Goal: Check status: Check status

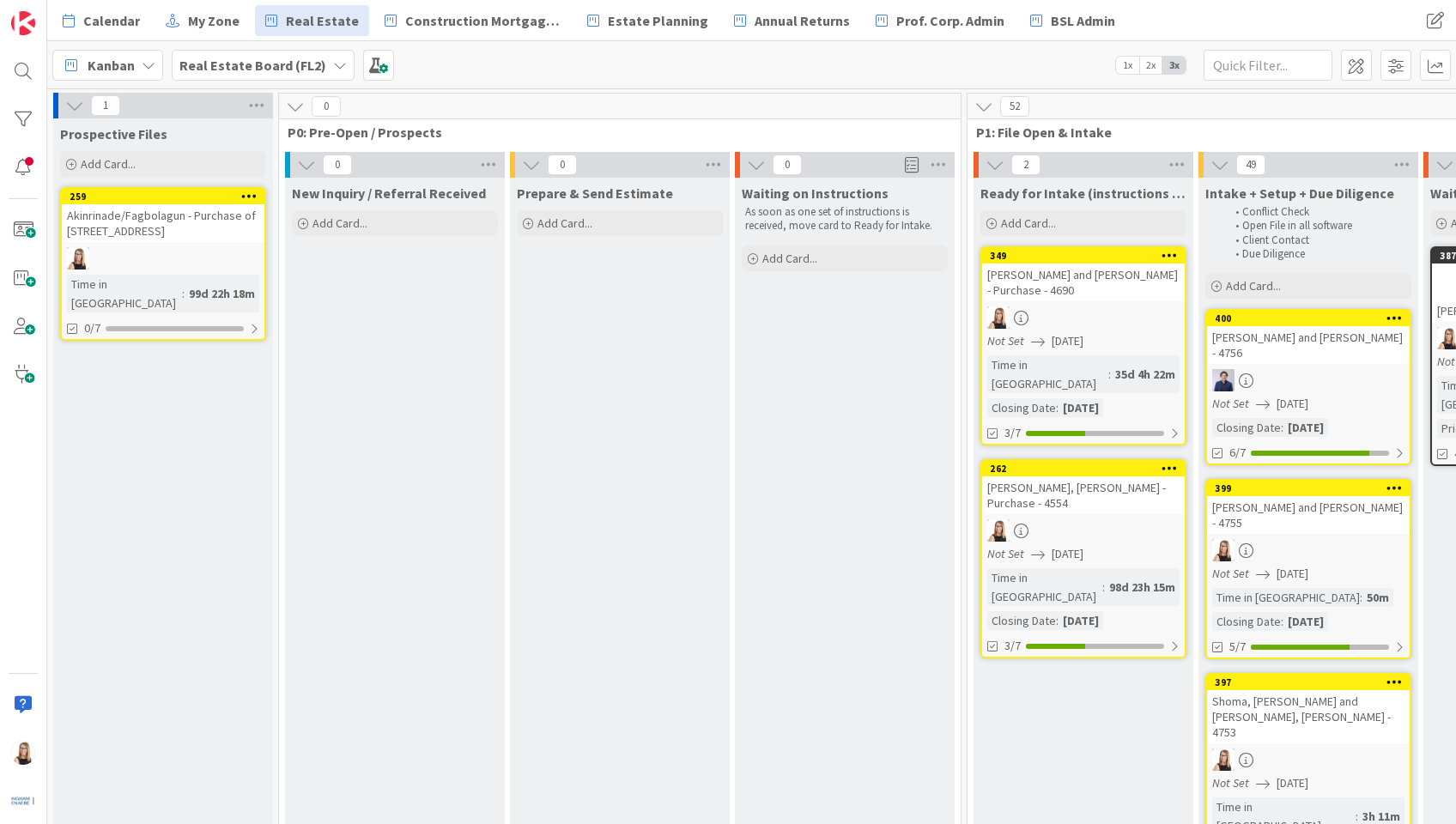
scroll to position [0, 3869]
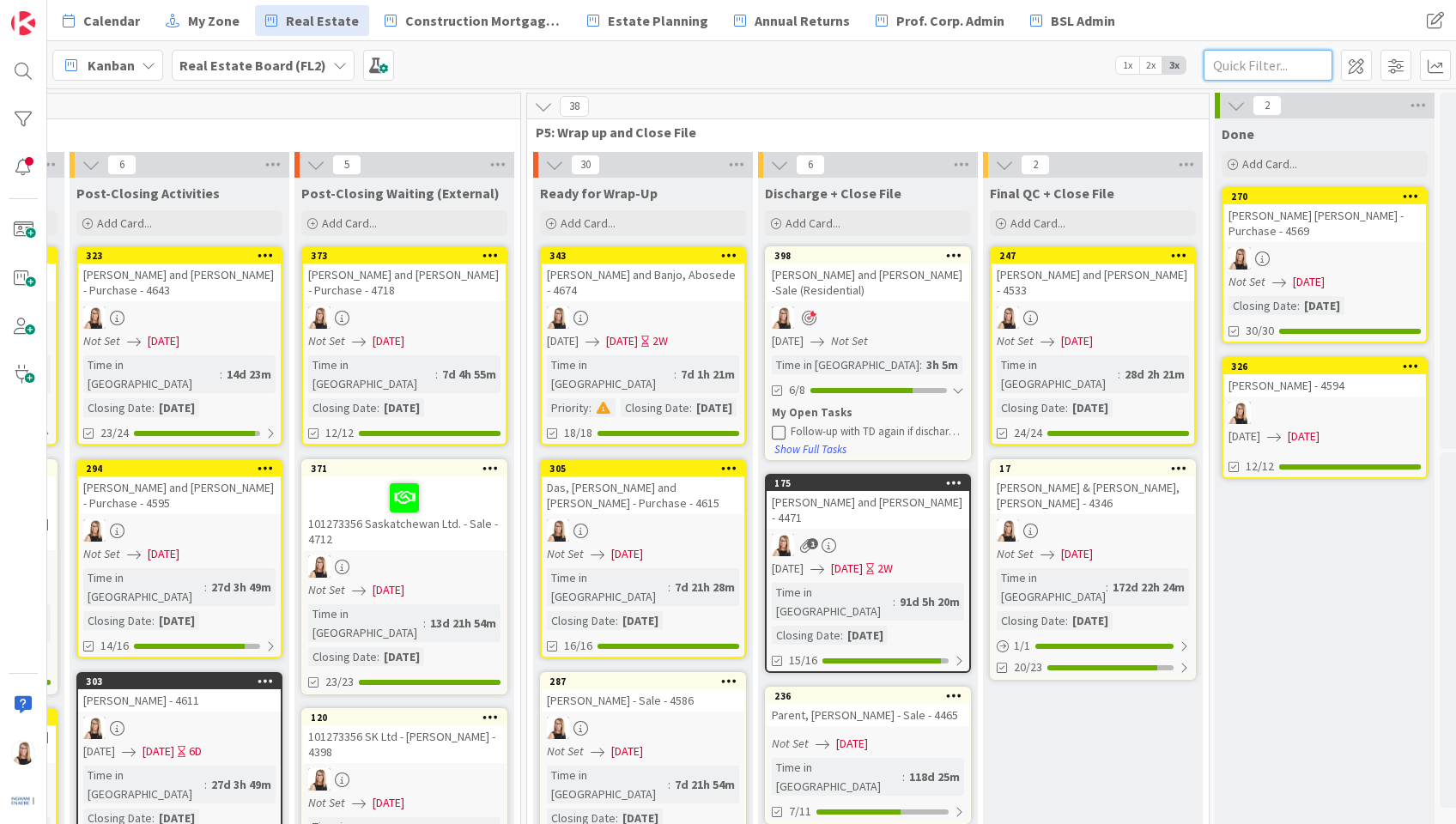
click at [1250, 63] on input "text" at bounding box center [1269, 65] width 129 height 31
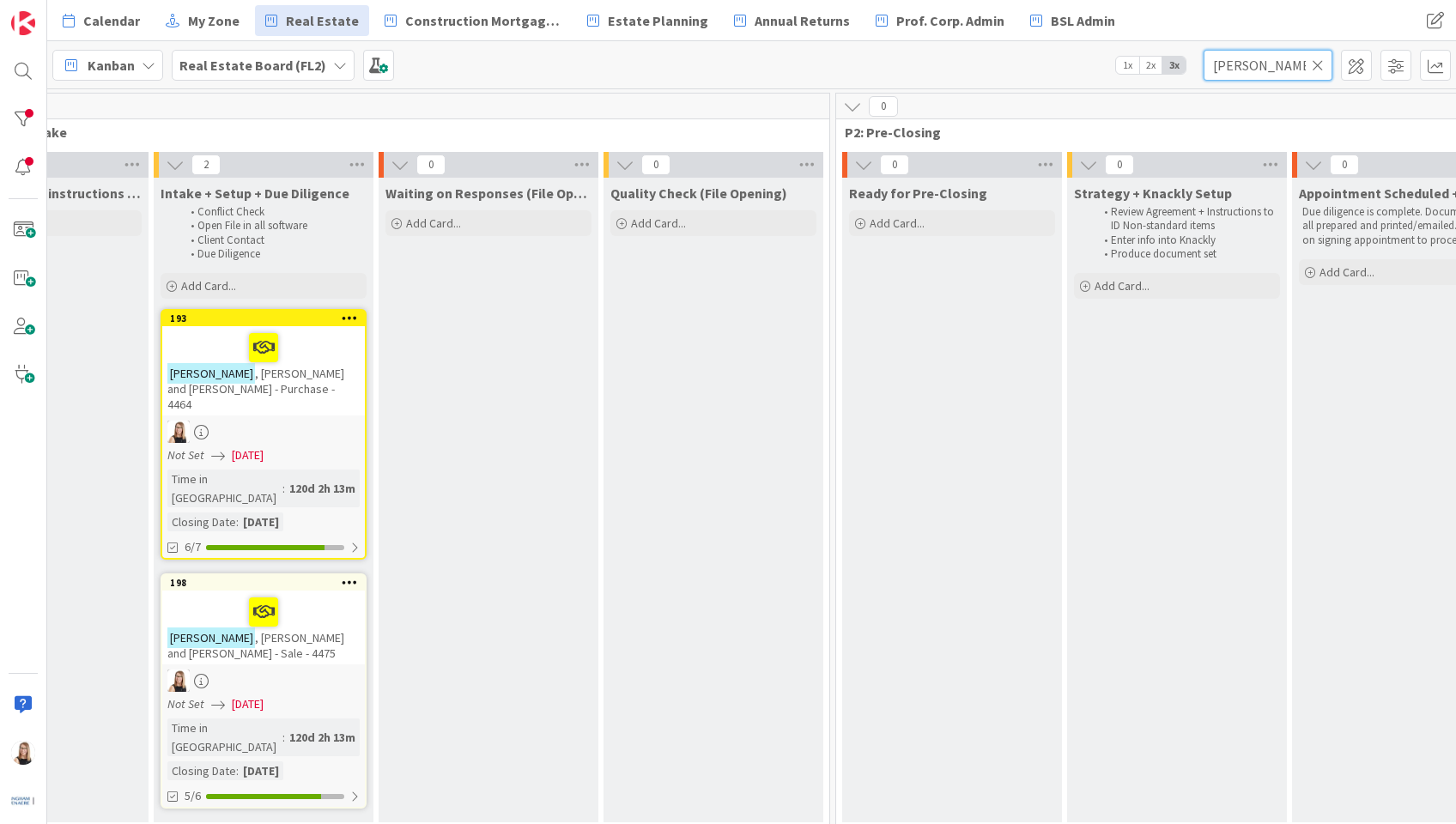
scroll to position [0, 1044]
type input "[PERSON_NAME]"
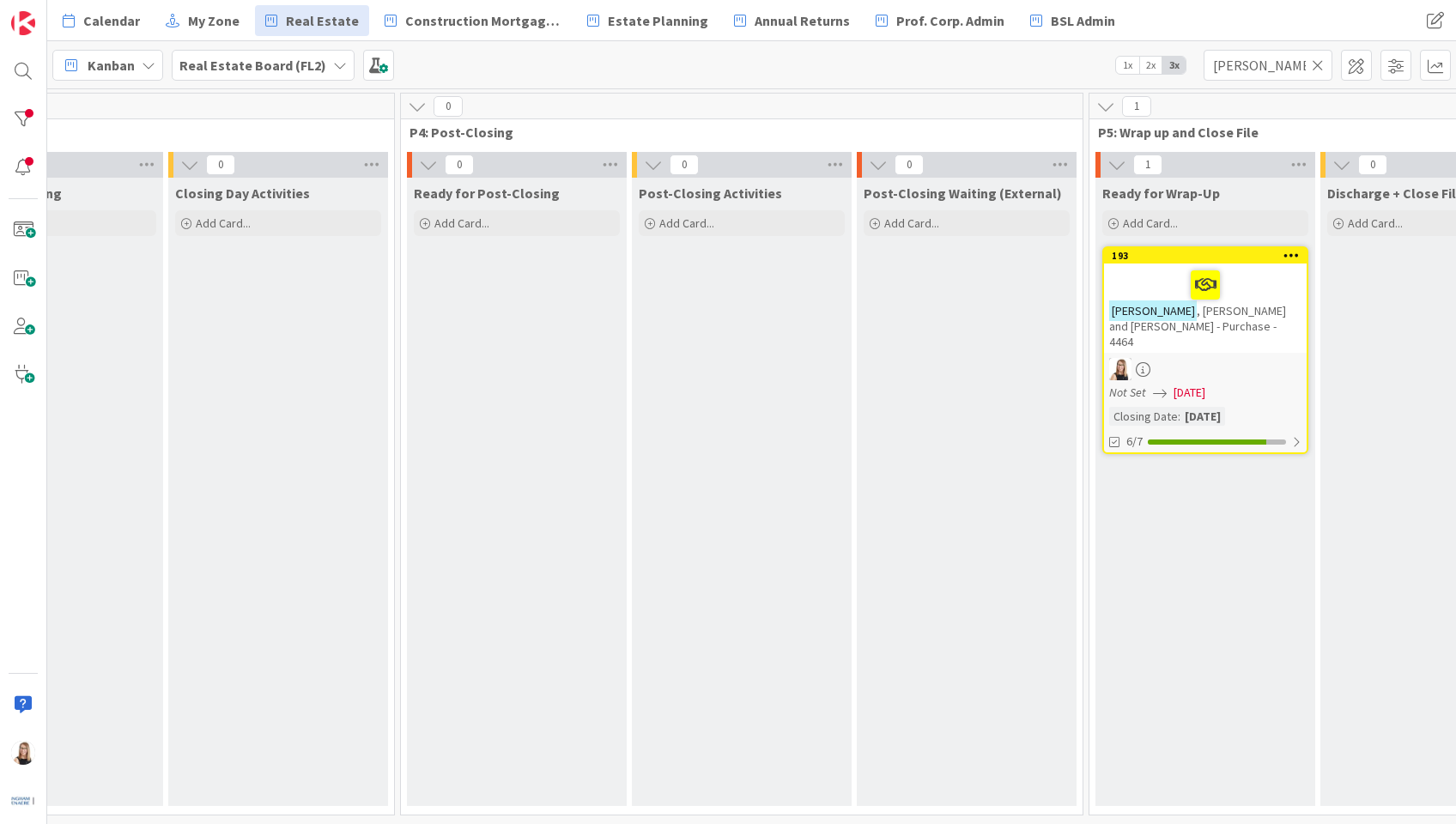
scroll to position [0, 3316]
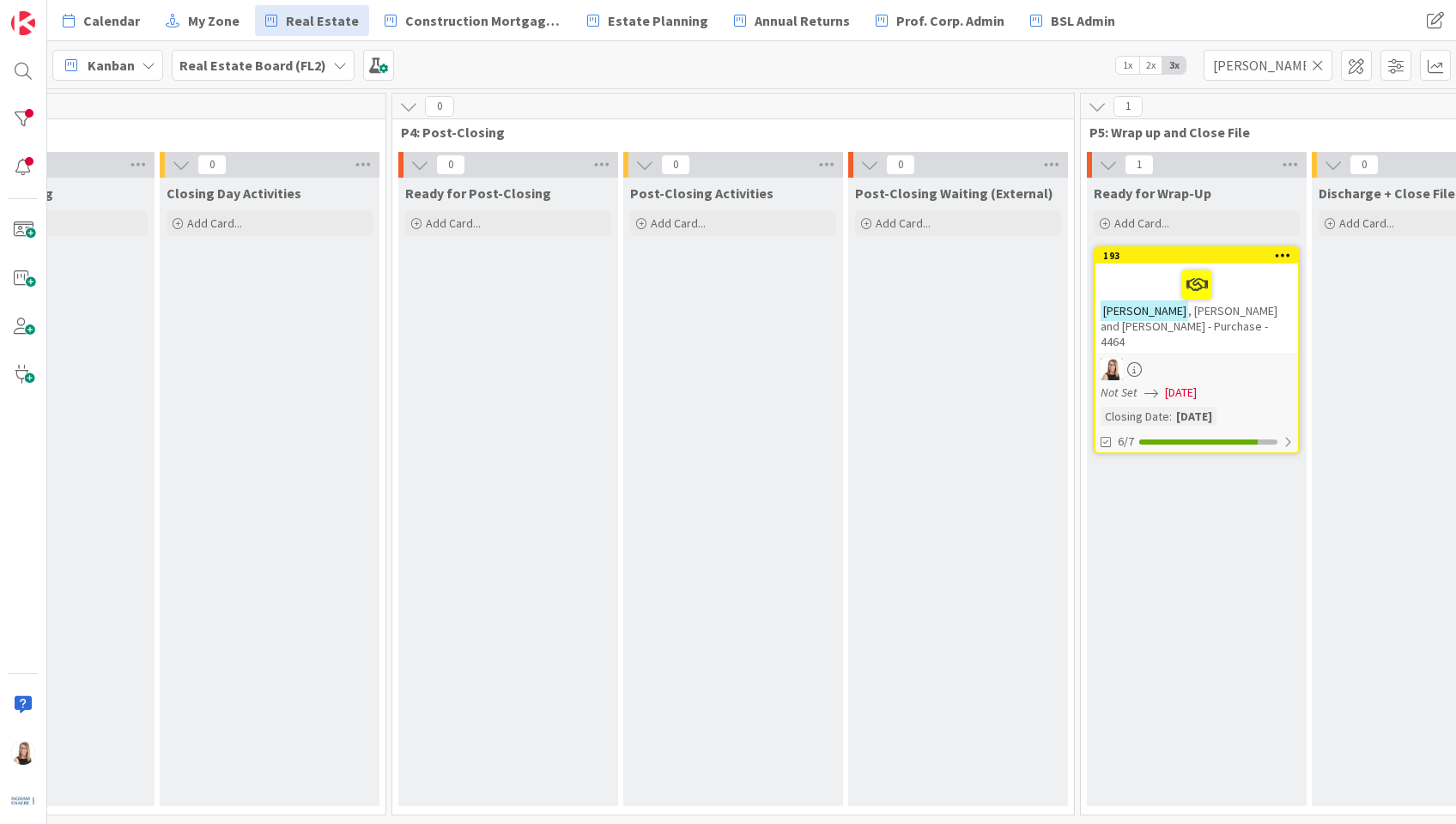
click at [1143, 438] on link "193 [PERSON_NAME] and [PERSON_NAME] - Purchase - 4464 Not Set [DATE] Closing Da…" at bounding box center [1197, 351] width 206 height 208
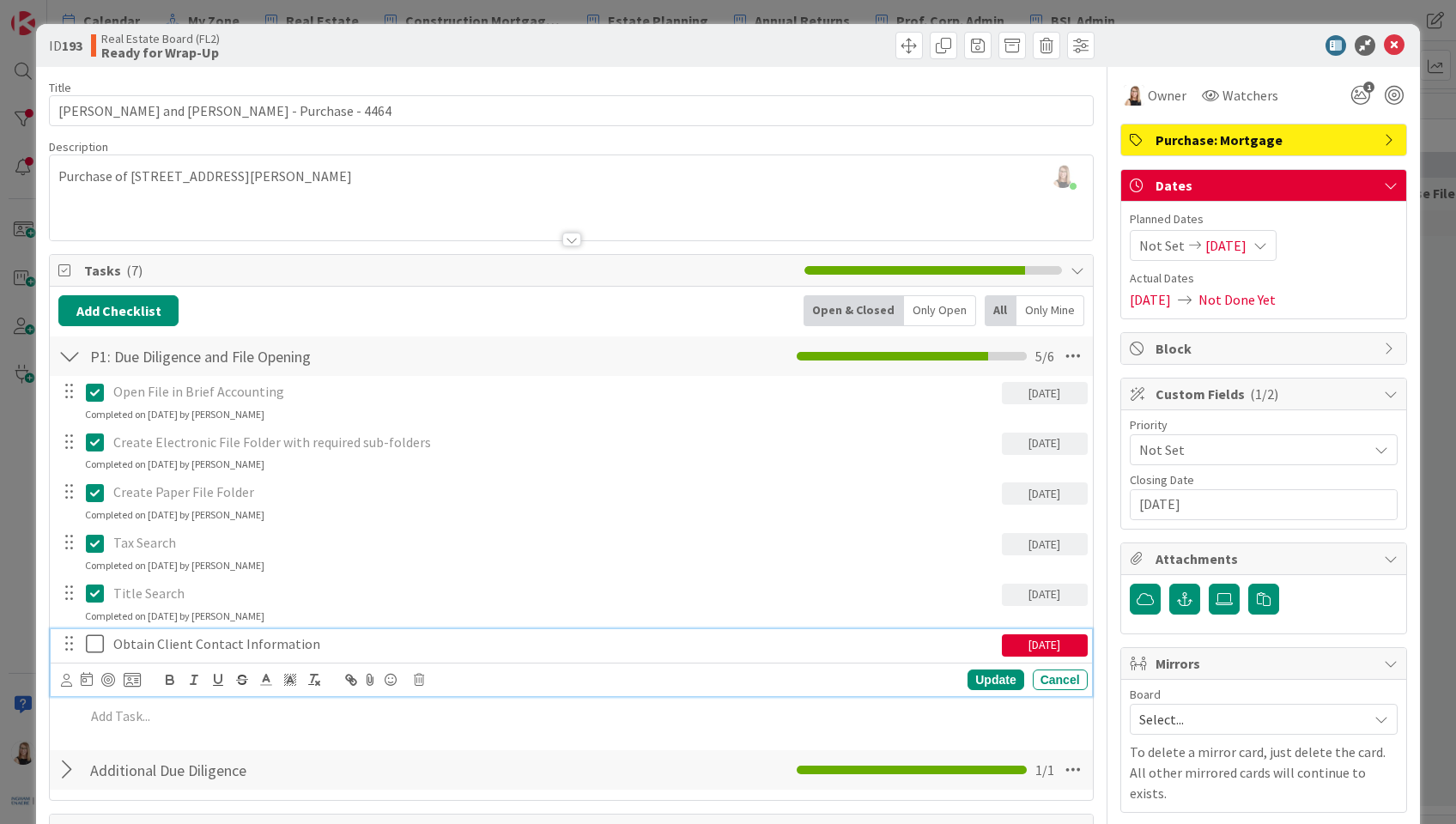
click at [94, 645] on icon at bounding box center [94, 644] width 18 height 21
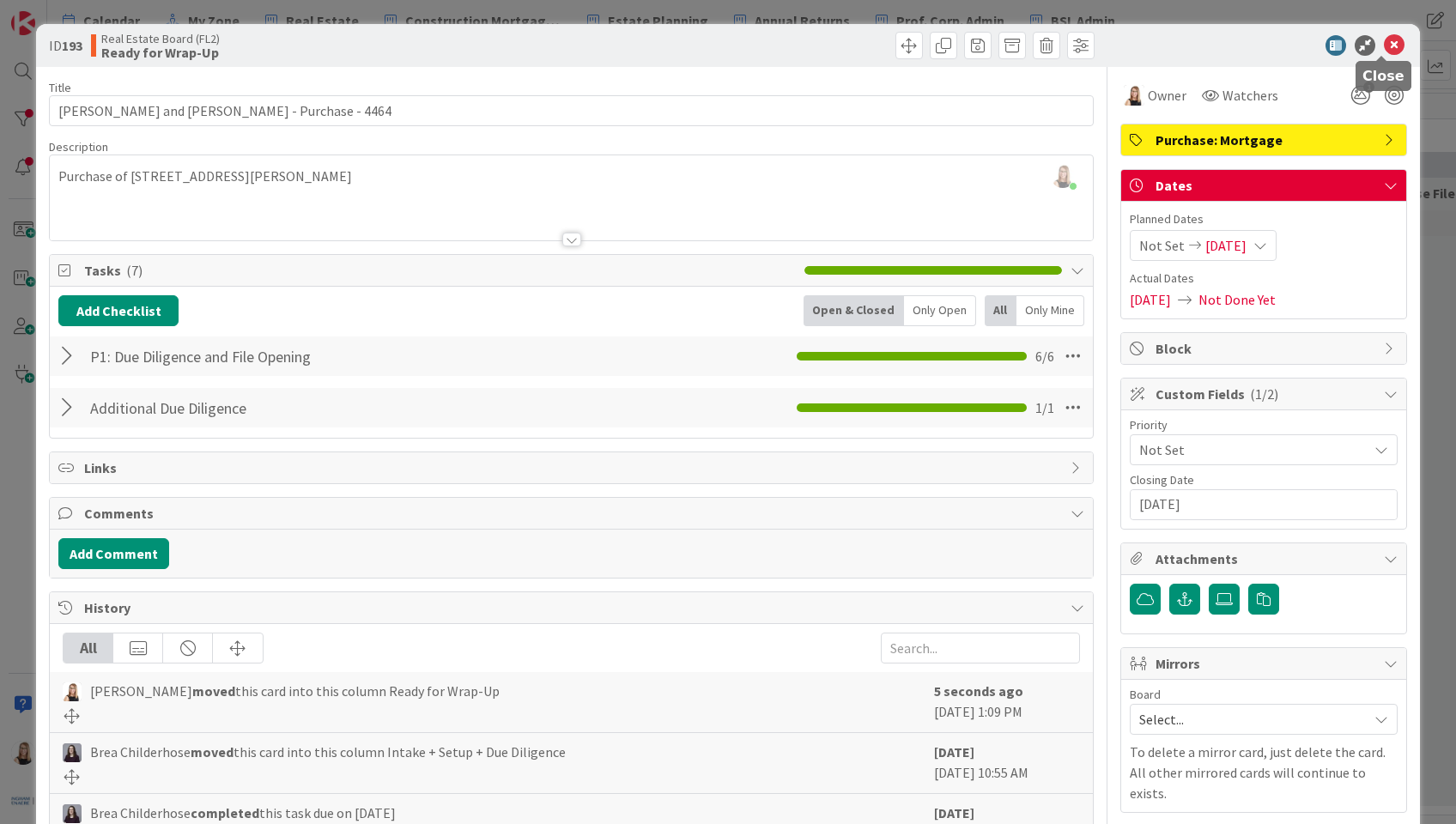
click at [1384, 38] on icon at bounding box center [1394, 45] width 21 height 21
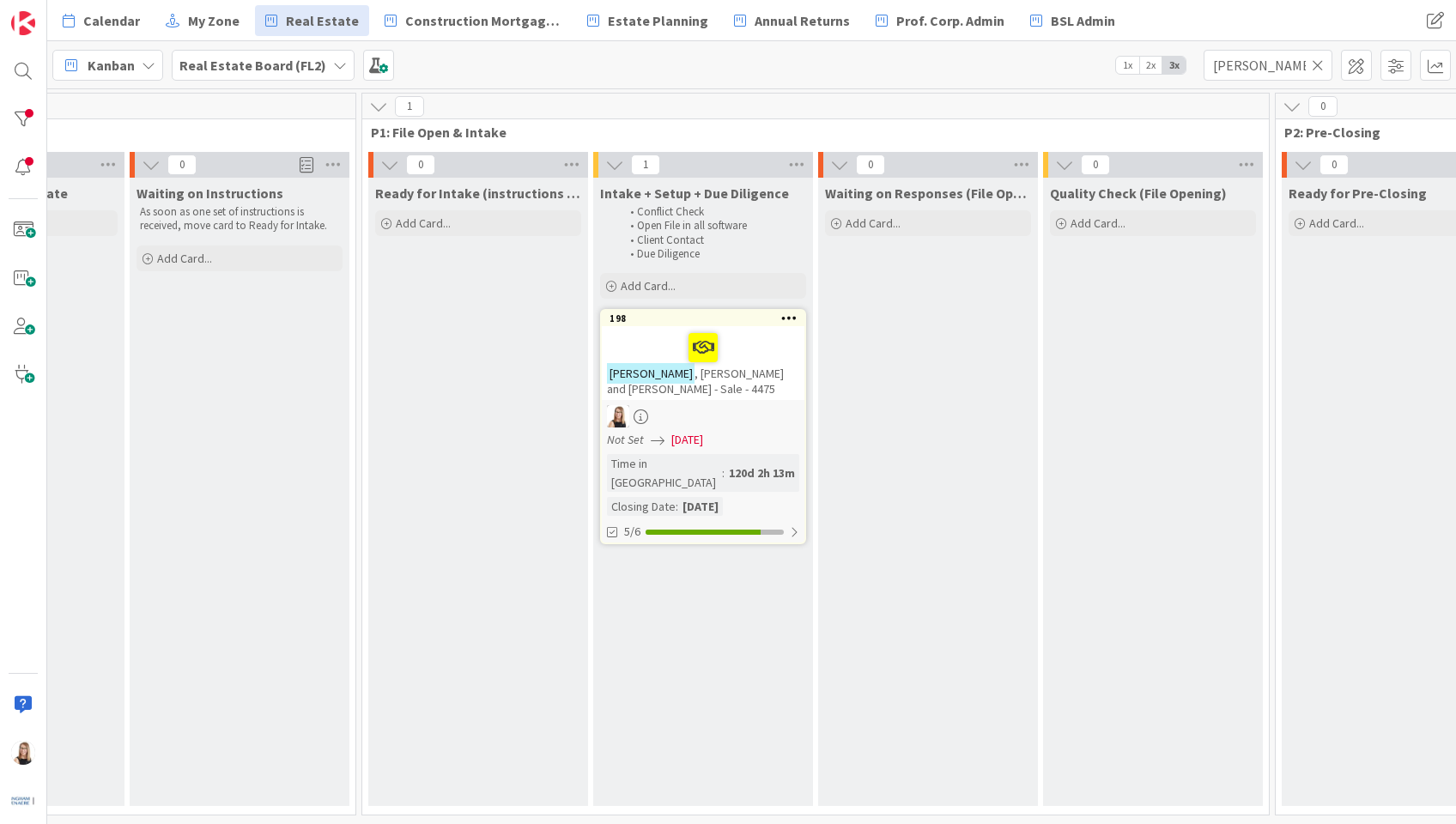
scroll to position [5, 763]
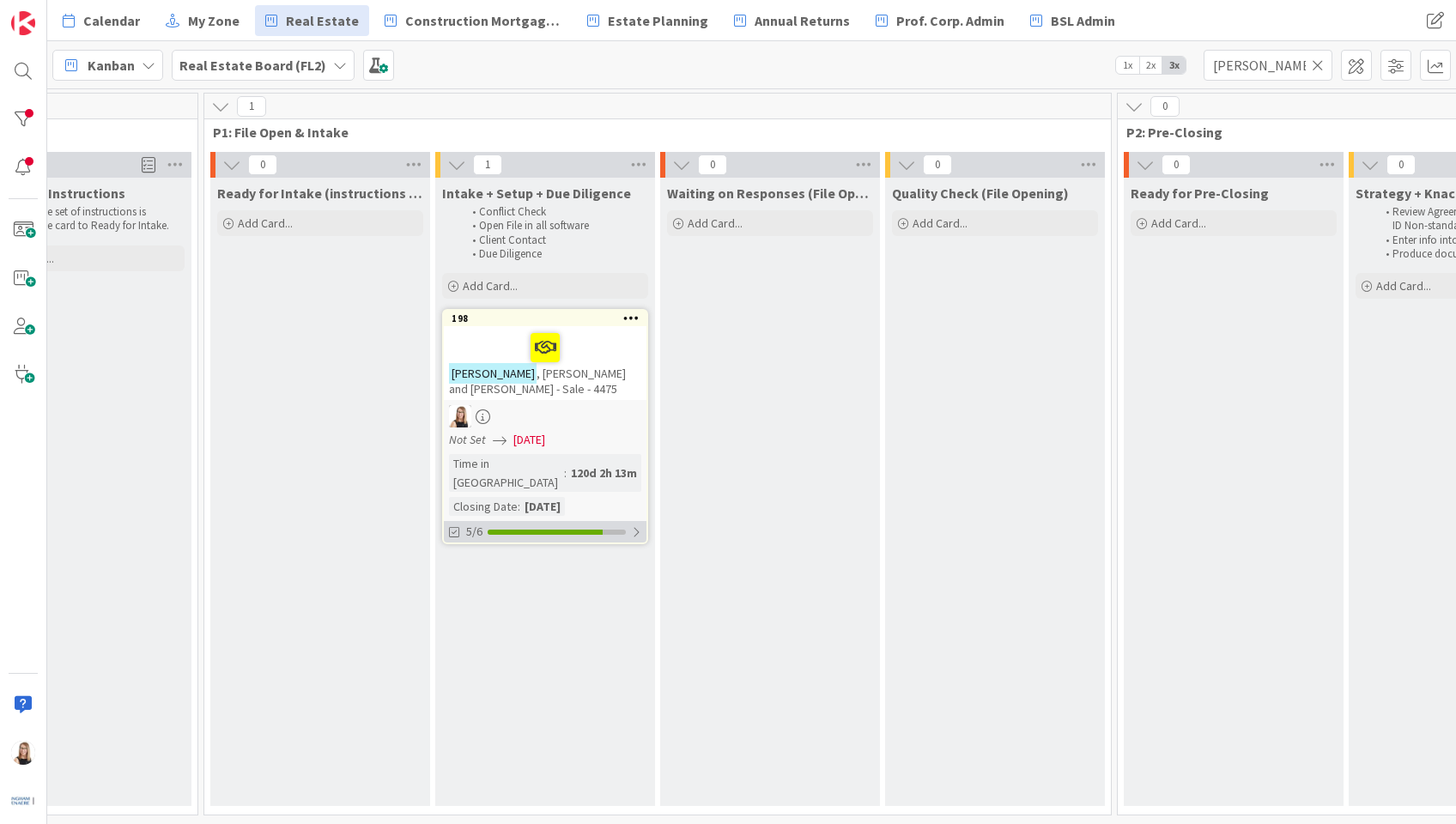
click at [480, 523] on span "5/6" at bounding box center [474, 532] width 17 height 18
click at [452, 567] on icon at bounding box center [456, 574] width 14 height 14
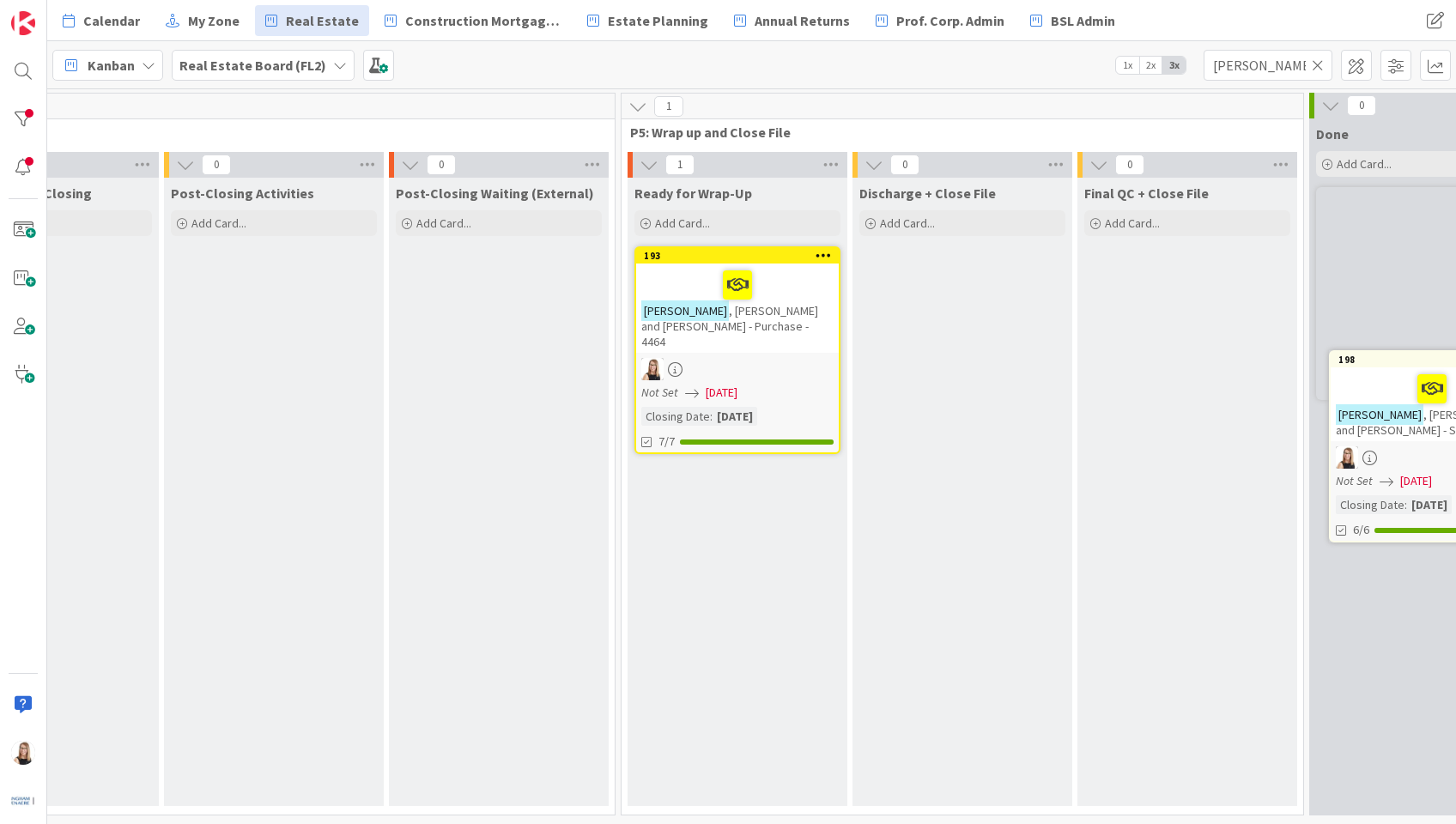
scroll to position [5, 3791]
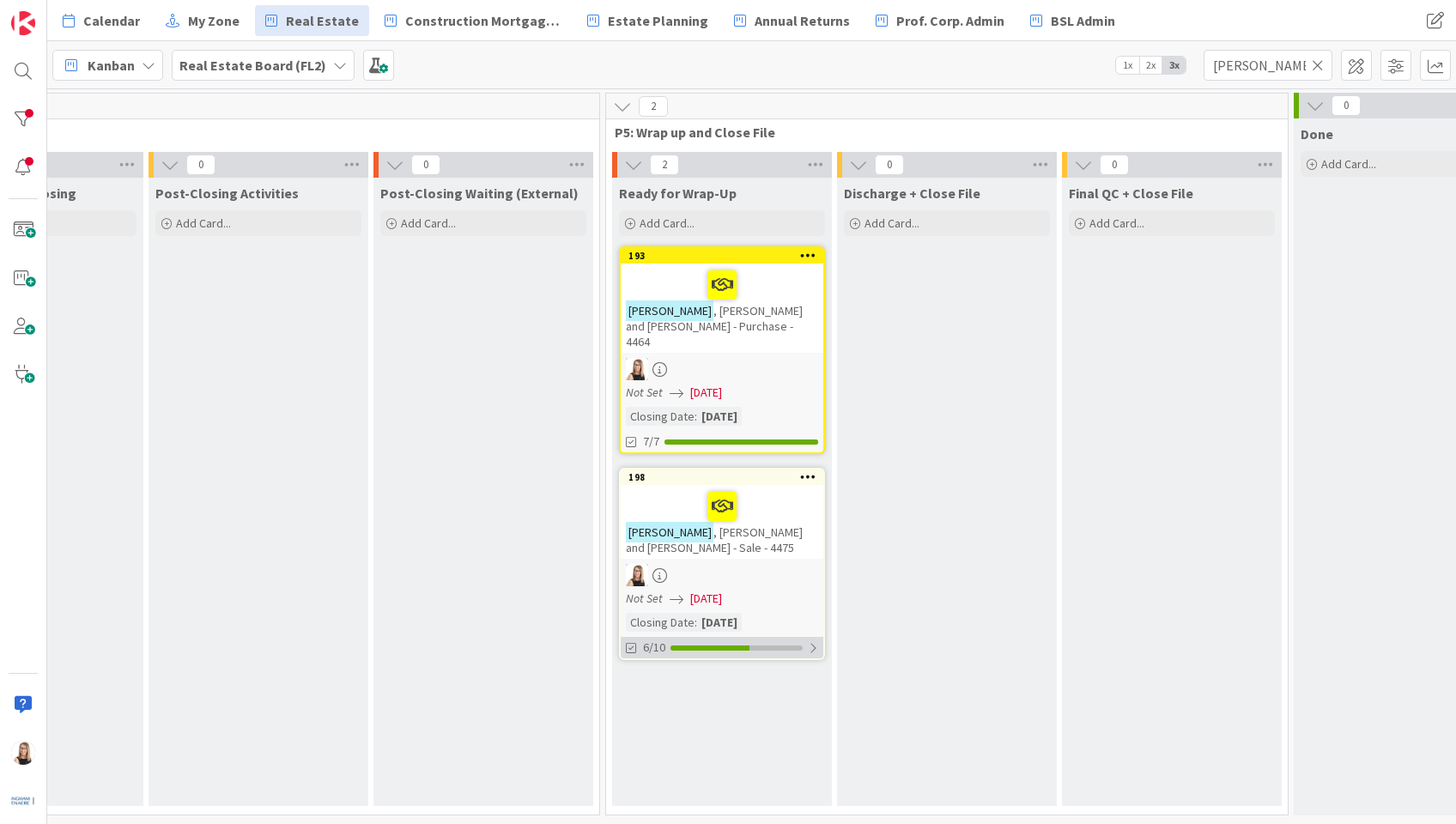
click at [742, 637] on div "6/10" at bounding box center [722, 648] width 202 height 22
click at [639, 683] on icon at bounding box center [633, 690] width 14 height 14
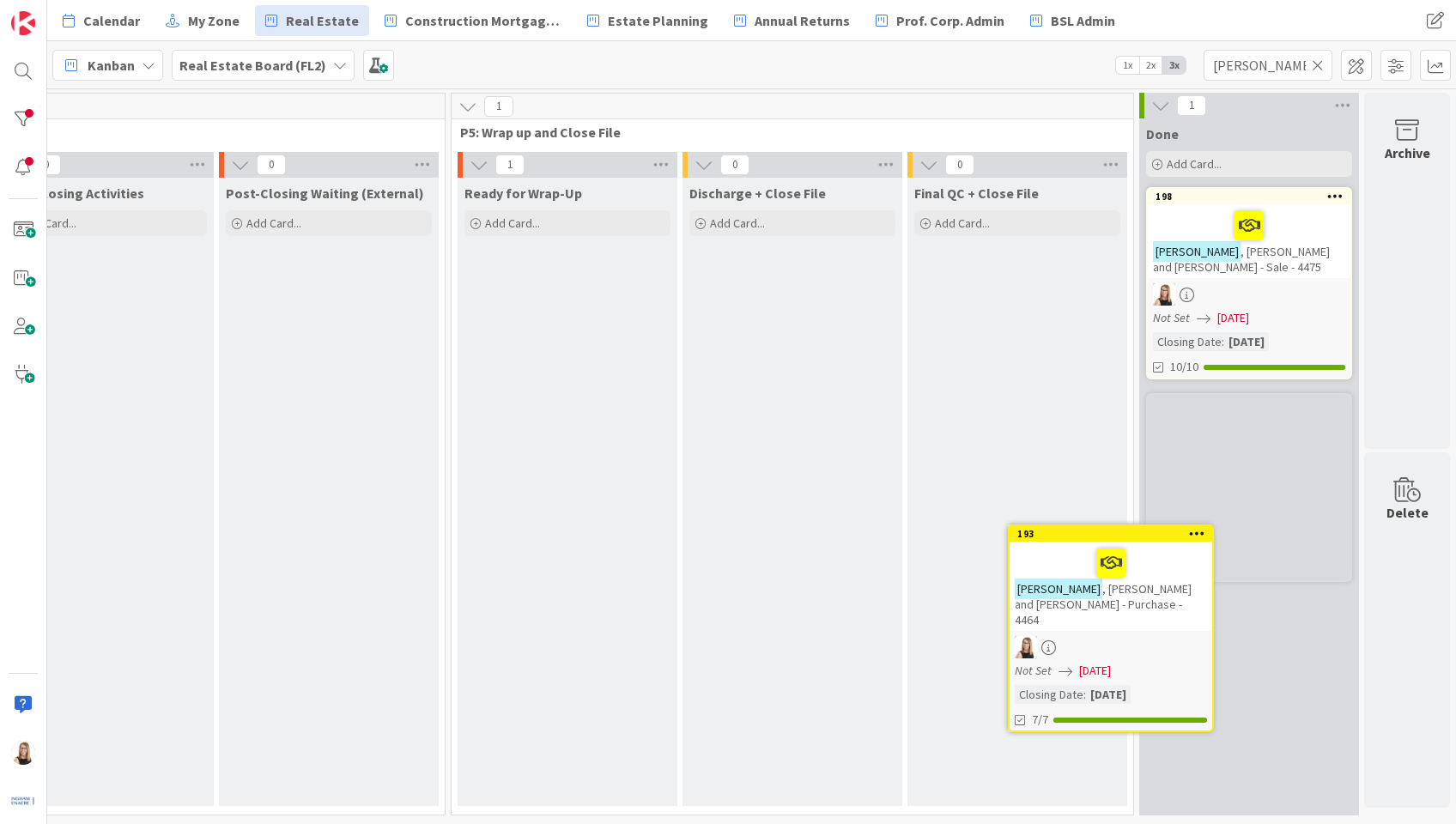
scroll to position [0, 3958]
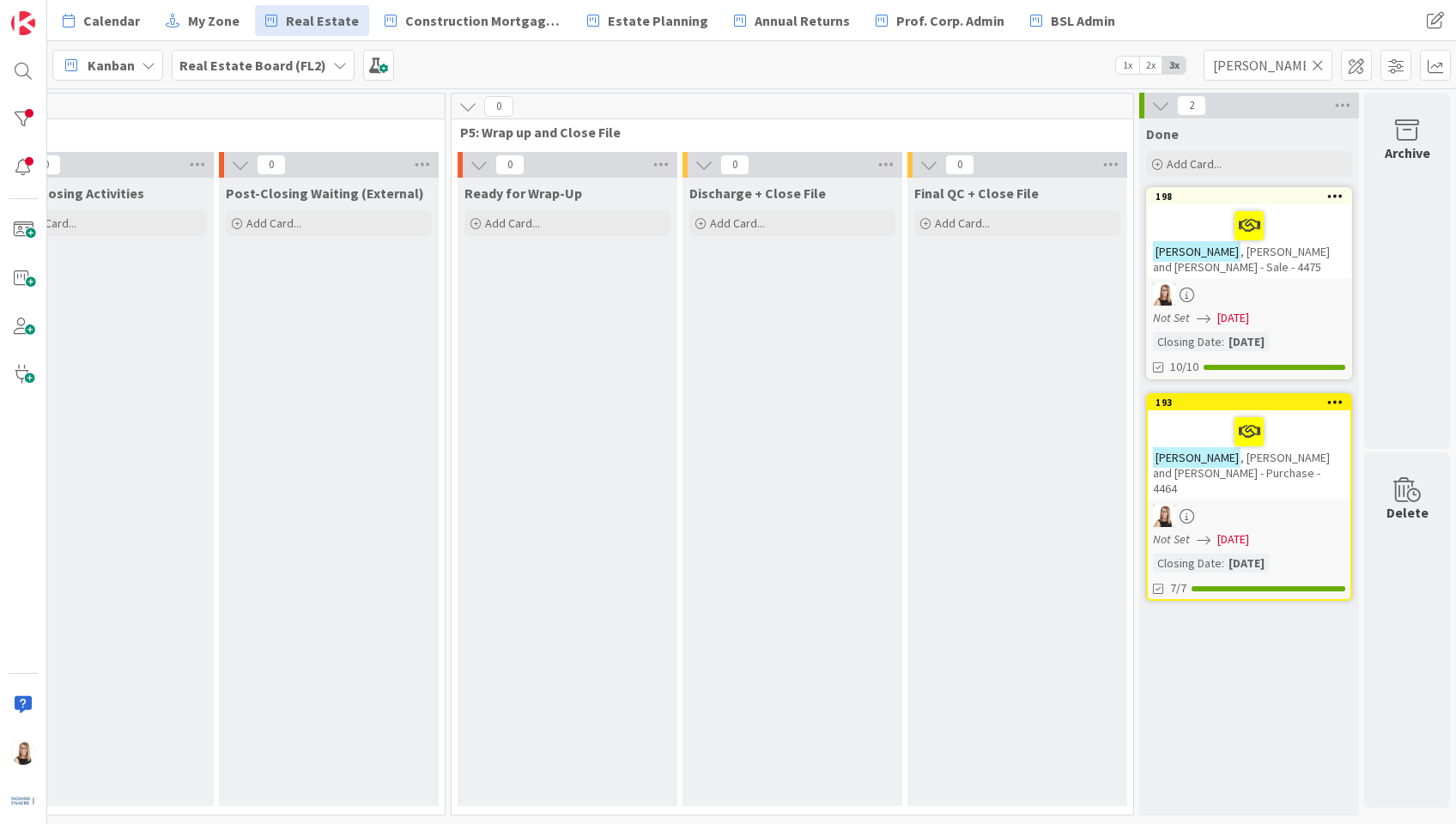
drag, startPoint x: 605, startPoint y: 261, endPoint x: 1150, endPoint y: 7, distance: 601.3
